Goal: Task Accomplishment & Management: Manage account settings

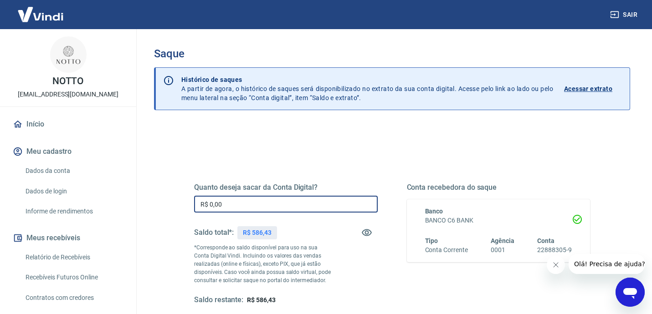
click at [209, 205] on input "R$ 0,00" at bounding box center [286, 204] width 184 height 17
click at [229, 201] on input "R$ 0,00" at bounding box center [286, 204] width 184 height 17
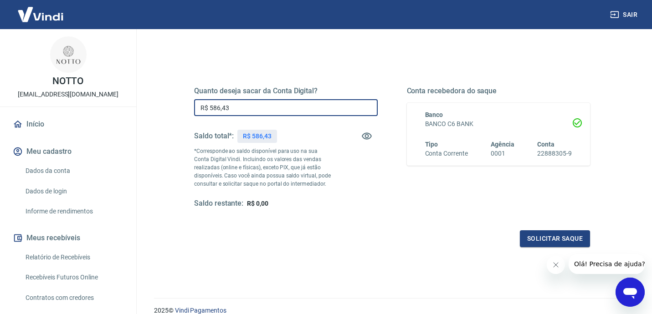
scroll to position [96, 0]
type input "R$ 586,43"
click at [551, 236] on button "Solicitar saque" at bounding box center [555, 239] width 70 height 17
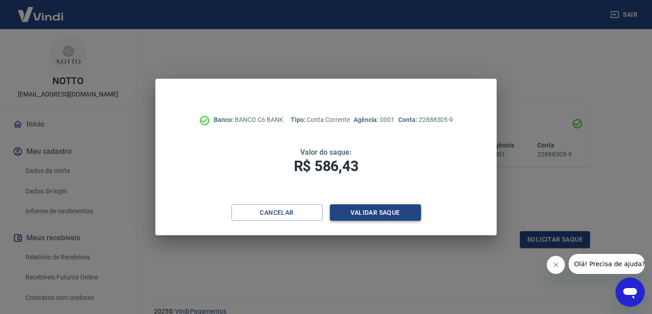
click at [396, 216] on button "Validar saque" at bounding box center [375, 213] width 91 height 17
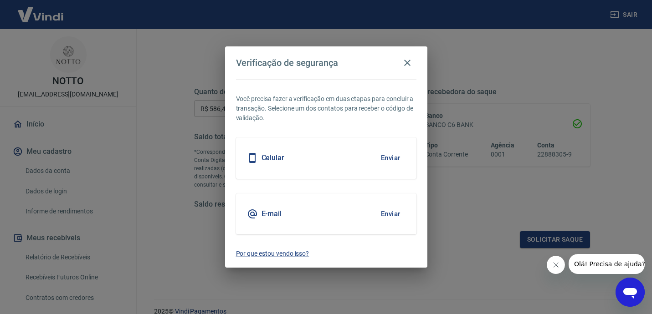
click at [394, 157] on button "Enviar" at bounding box center [391, 158] width 30 height 19
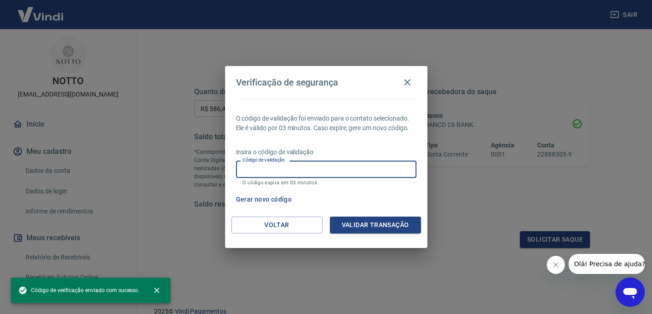
click at [360, 174] on input "Código de validação" at bounding box center [326, 169] width 180 height 17
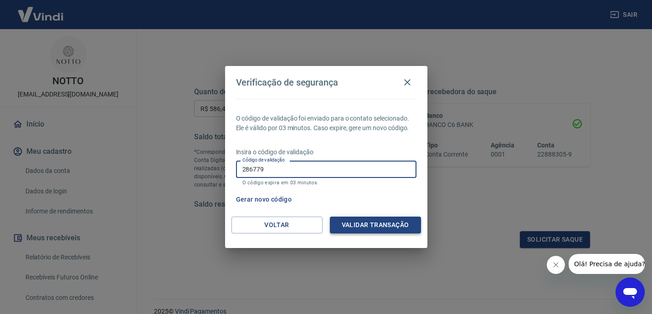
type input "286779"
click at [413, 222] on button "Validar transação" at bounding box center [375, 225] width 91 height 17
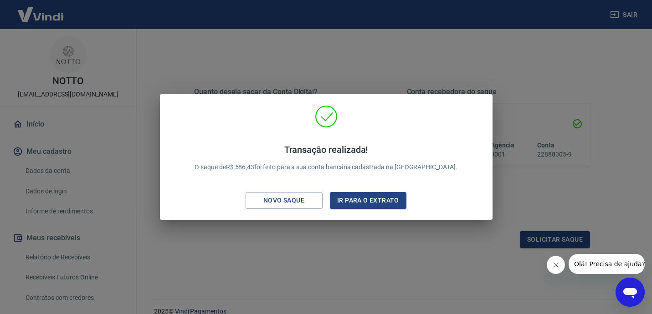
click at [351, 72] on div "Transação realizada! O saque de R$ 586,43 foi feito para a sua conta bancária c…" at bounding box center [326, 157] width 652 height 314
